Goal: Information Seeking & Learning: Stay updated

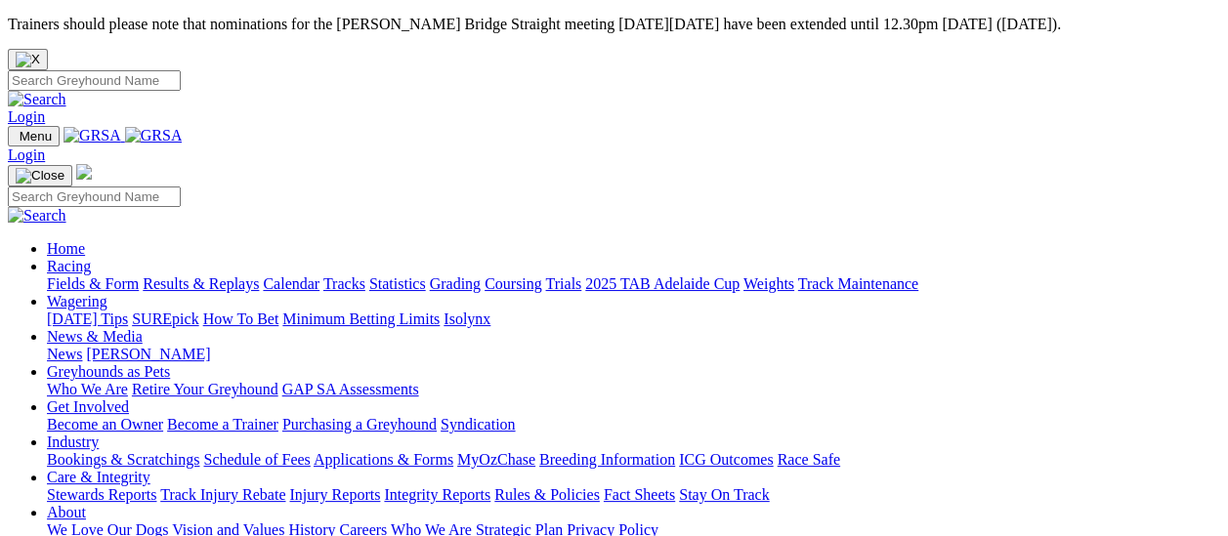
click at [82, 346] on link "News" at bounding box center [64, 354] width 35 height 17
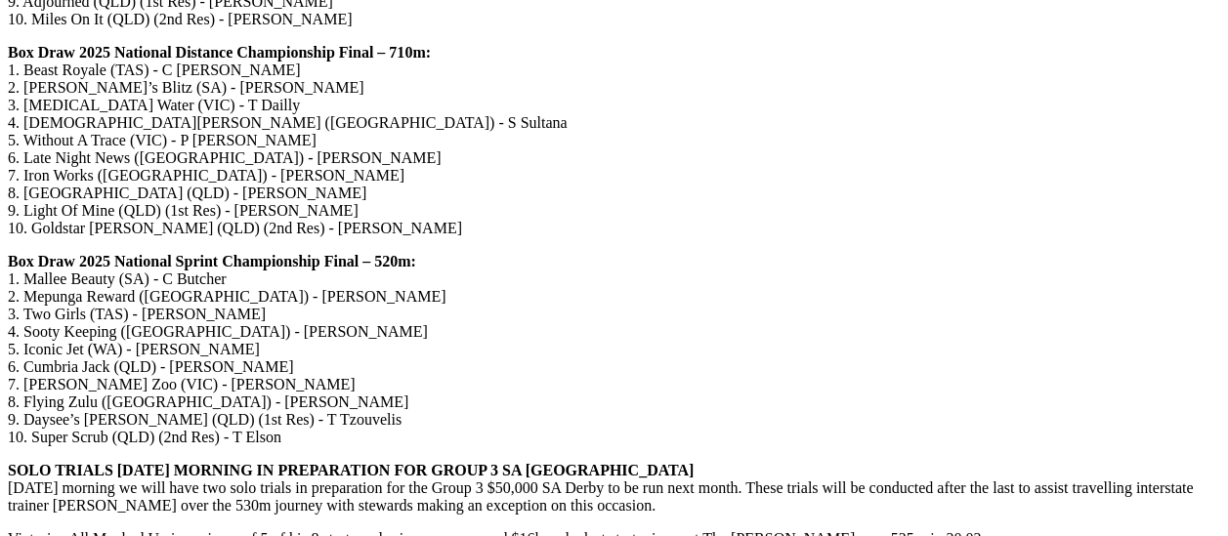
scroll to position [3125, 0]
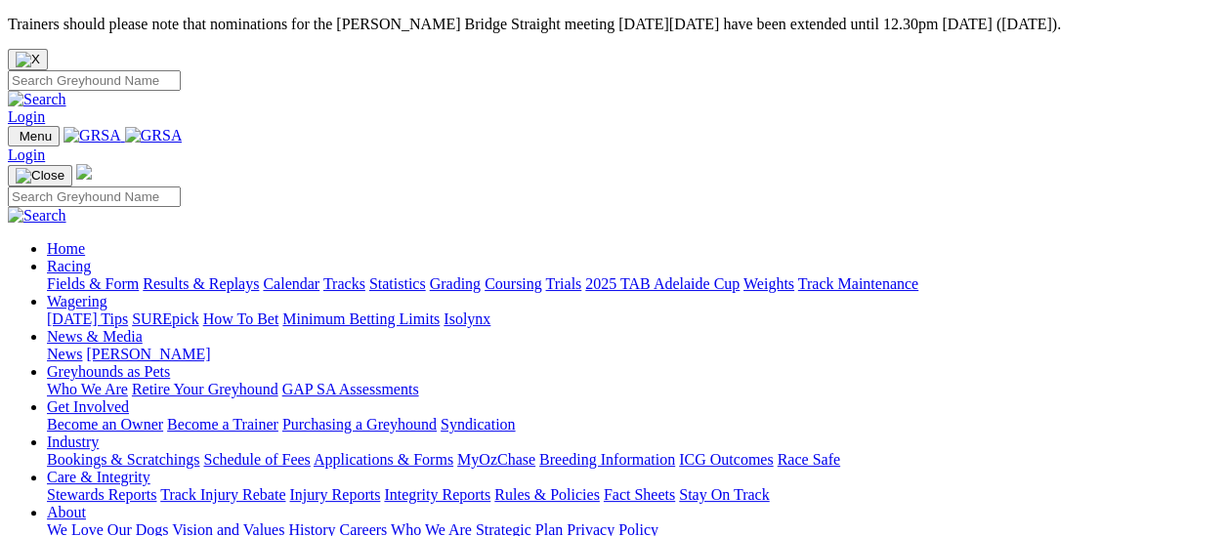
click at [210, 346] on link "[PERSON_NAME]" at bounding box center [148, 354] width 124 height 17
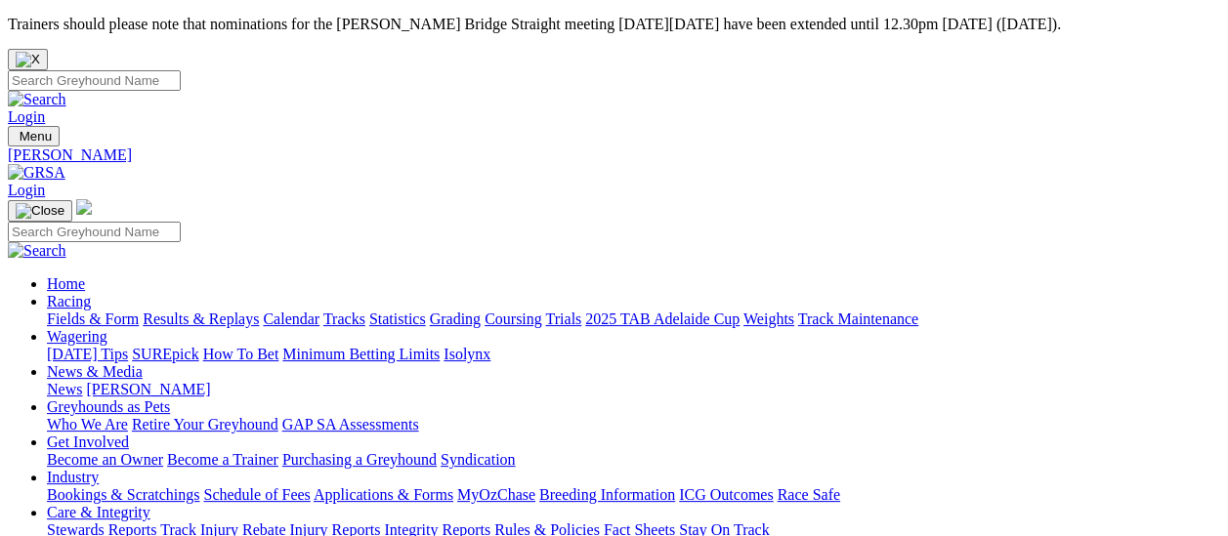
click at [82, 381] on link "News" at bounding box center [64, 389] width 35 height 17
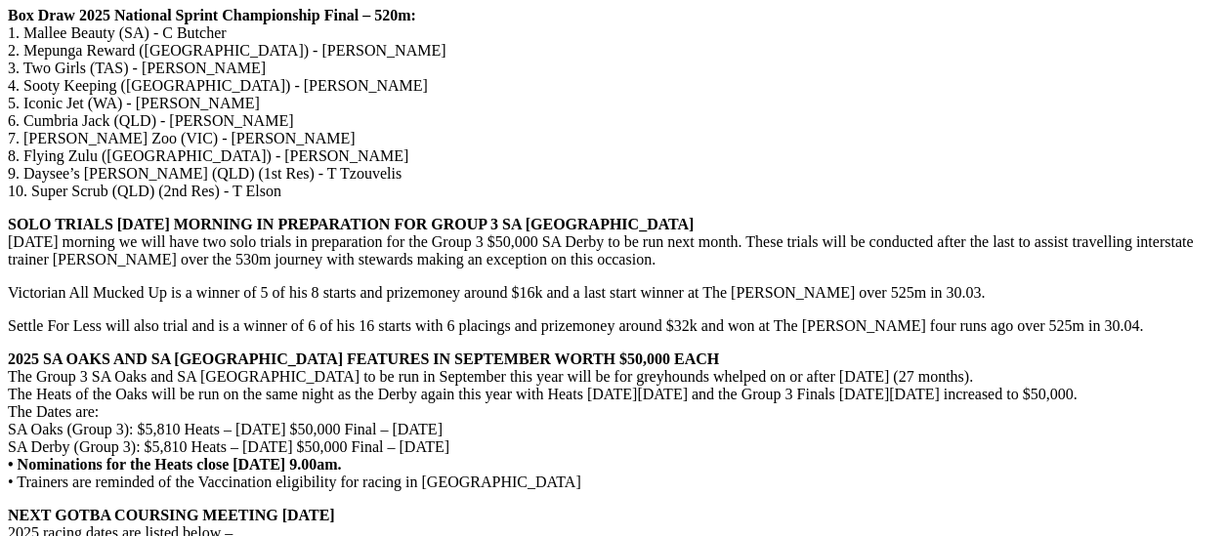
scroll to position [3320, 0]
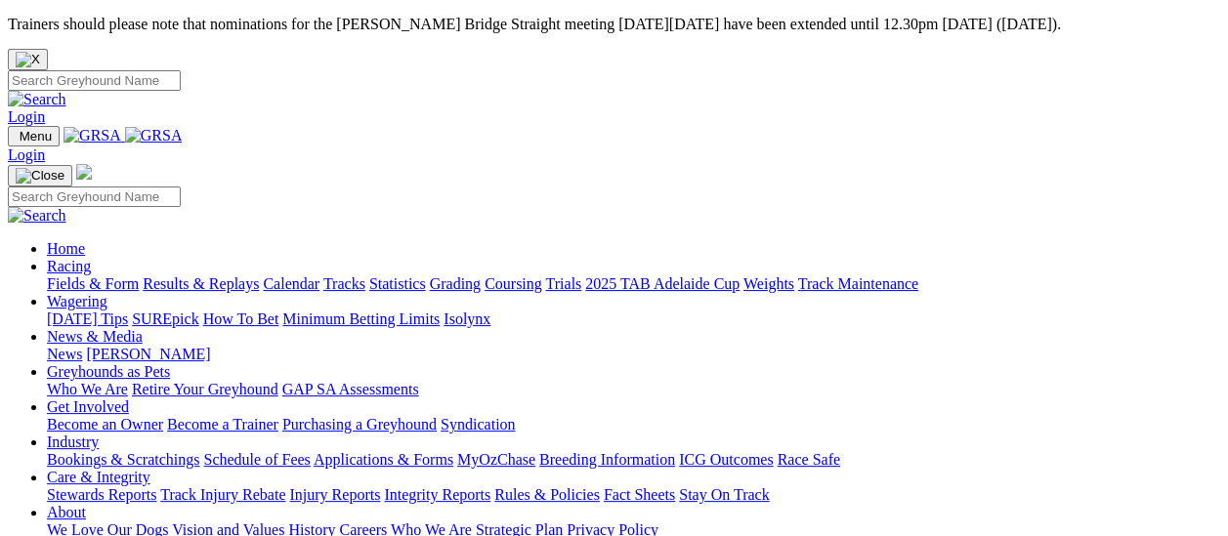
click at [100, 275] on link "Fields & Form" at bounding box center [93, 283] width 92 height 17
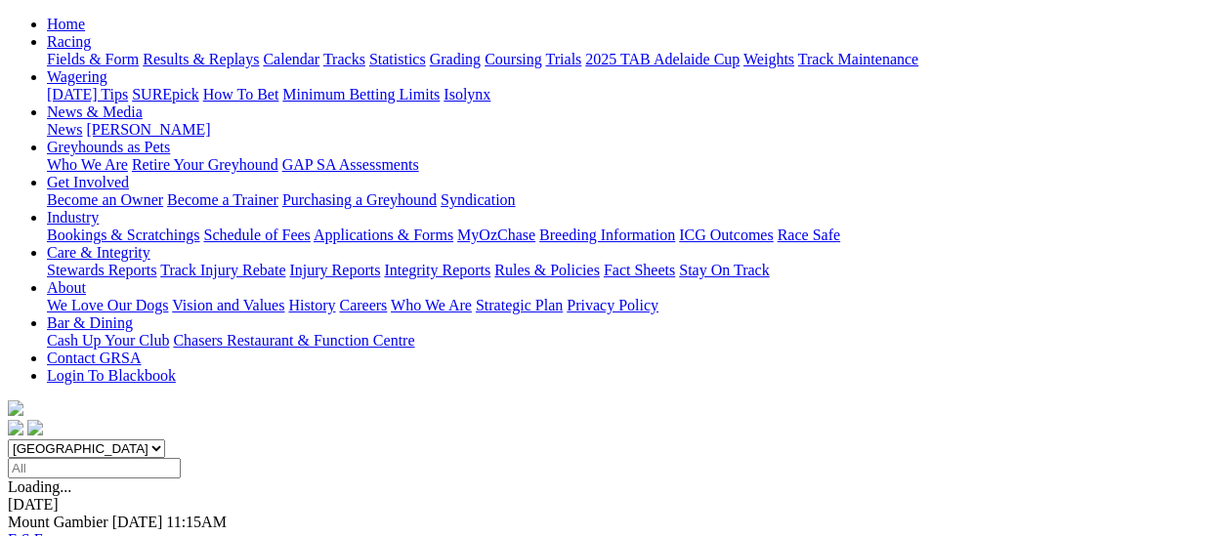
scroll to position [293, 0]
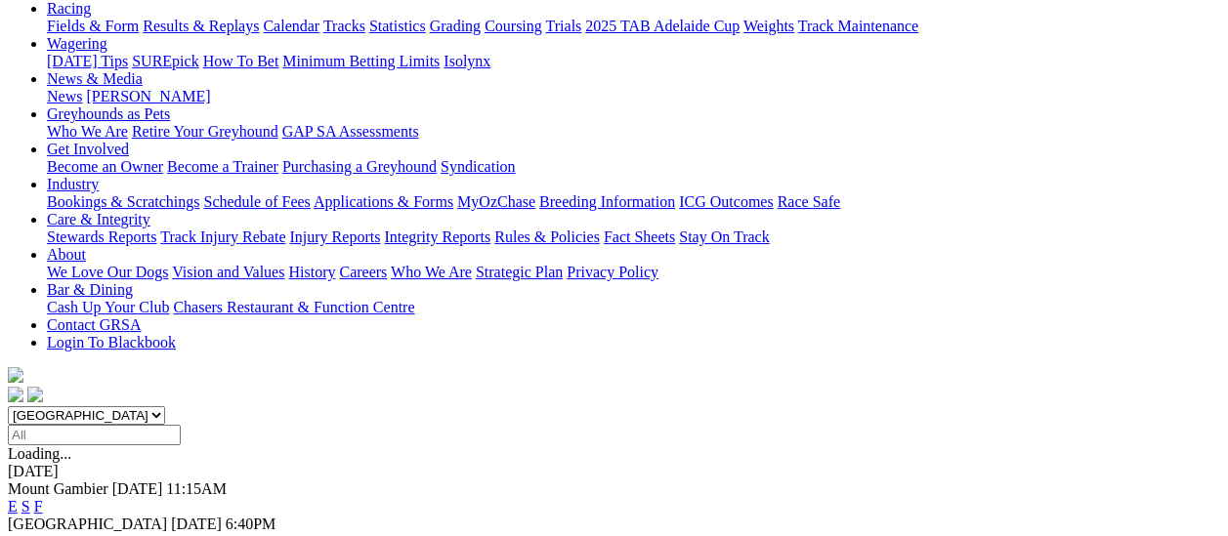
click at [43, 498] on link "F" at bounding box center [38, 506] width 9 height 17
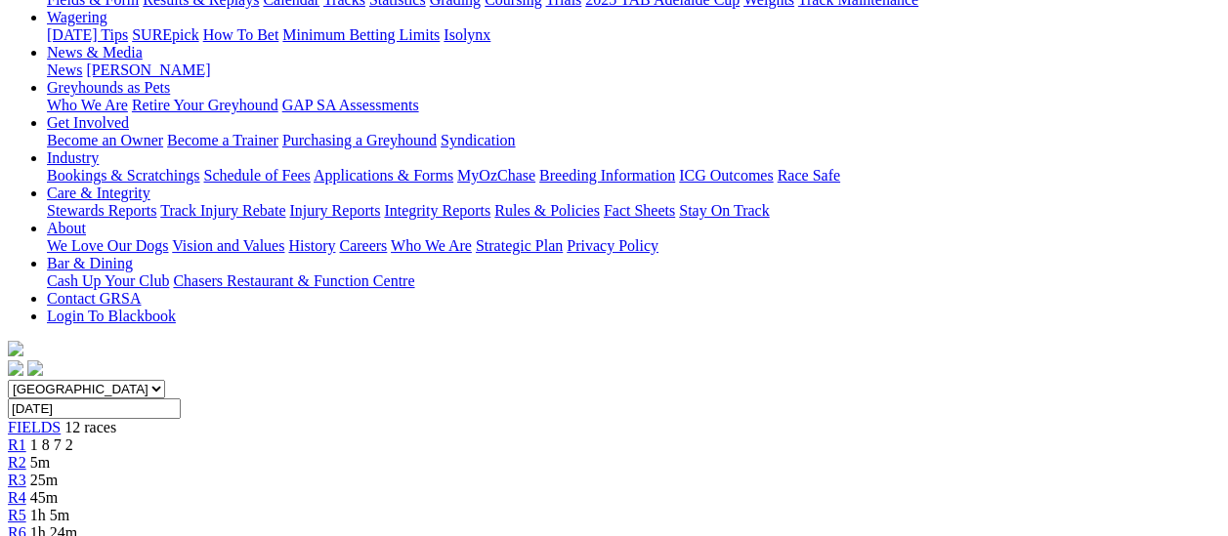
scroll to position [98, 0]
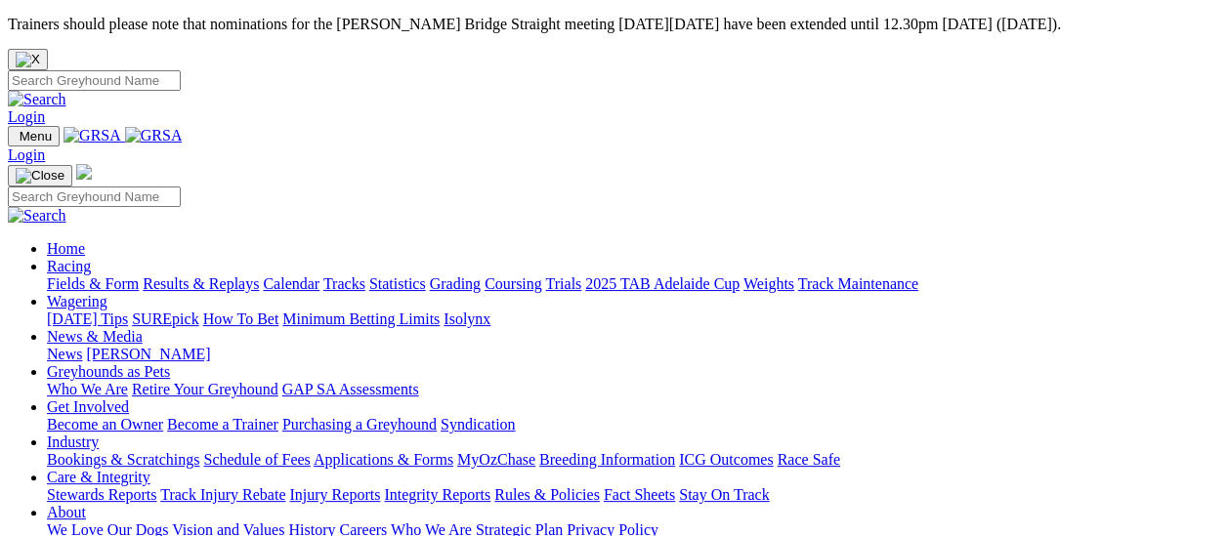
click at [111, 275] on link "Fields & Form" at bounding box center [93, 283] width 92 height 17
click at [82, 346] on link "News" at bounding box center [64, 354] width 35 height 17
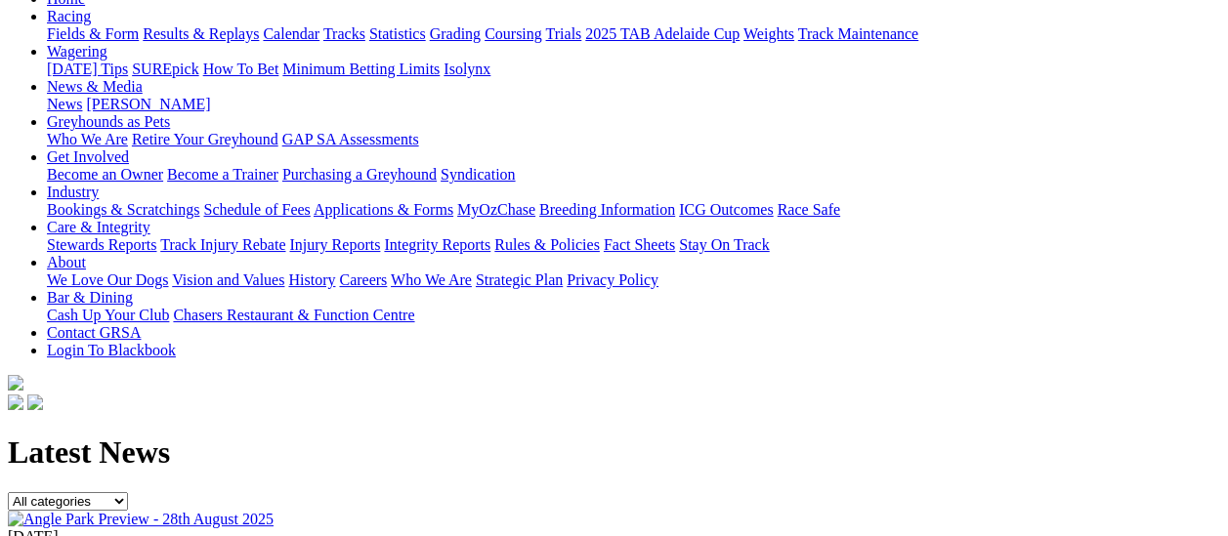
scroll to position [391, 0]
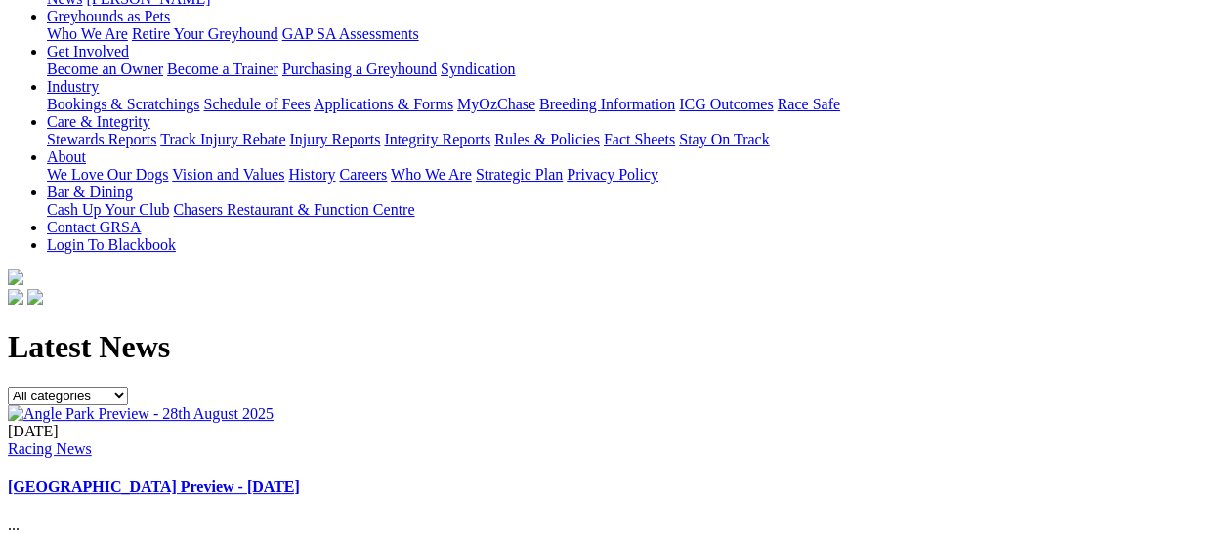
click at [300, 479] on link "[GEOGRAPHIC_DATA] Preview - [DATE]" at bounding box center [154, 487] width 292 height 17
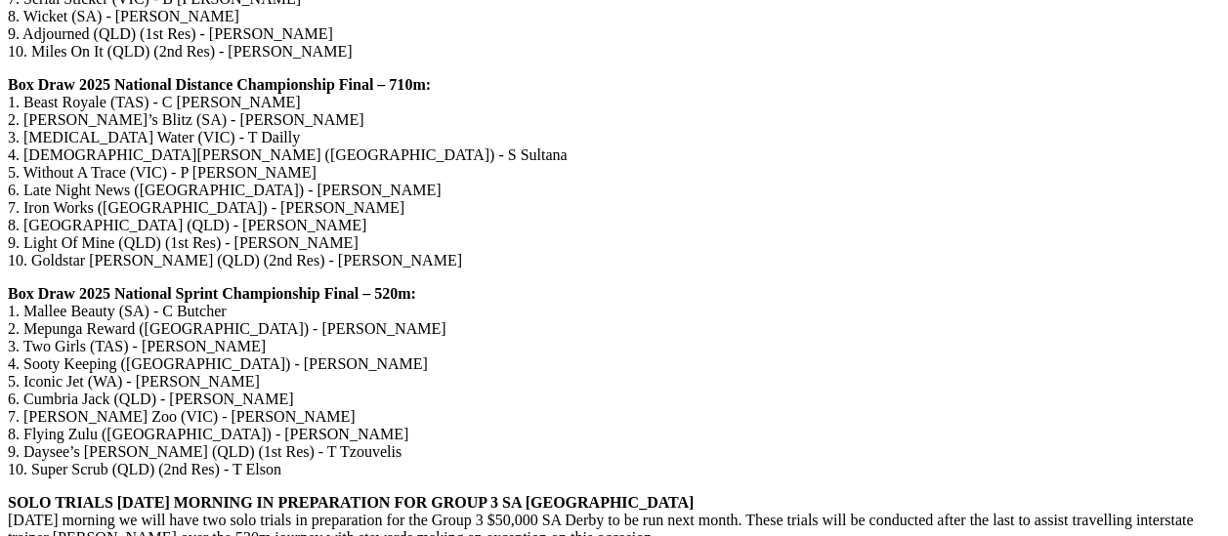
scroll to position [3027, 0]
